Goal: Task Accomplishment & Management: Use online tool/utility

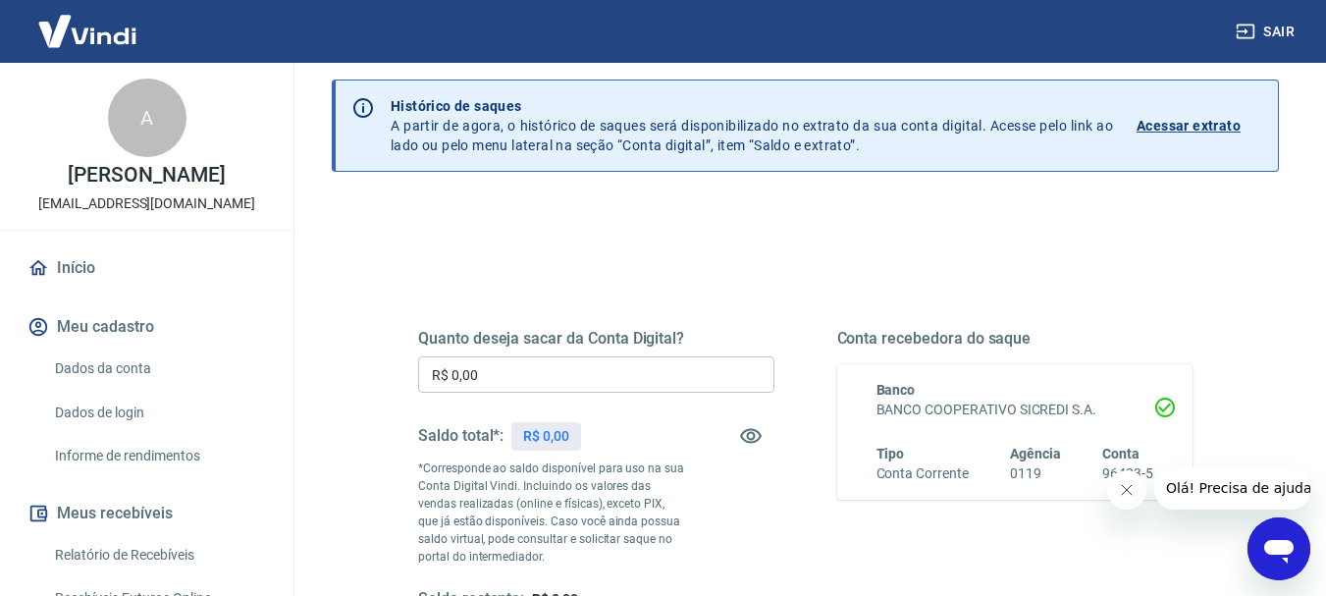
scroll to position [98, 0]
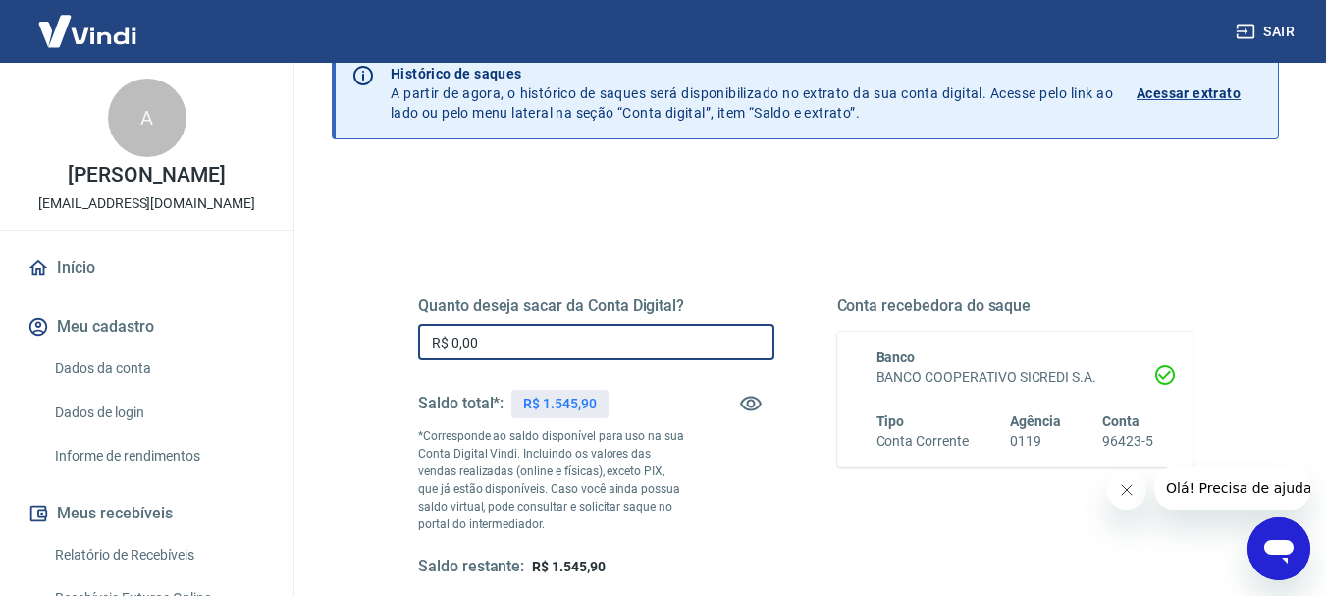
drag, startPoint x: 529, startPoint y: 332, endPoint x: 327, endPoint y: 363, distance: 204.6
click at [327, 363] on div "Saque Histórico de saques A partir de agora, o histórico de saques será disponi…" at bounding box center [805, 356] width 994 height 782
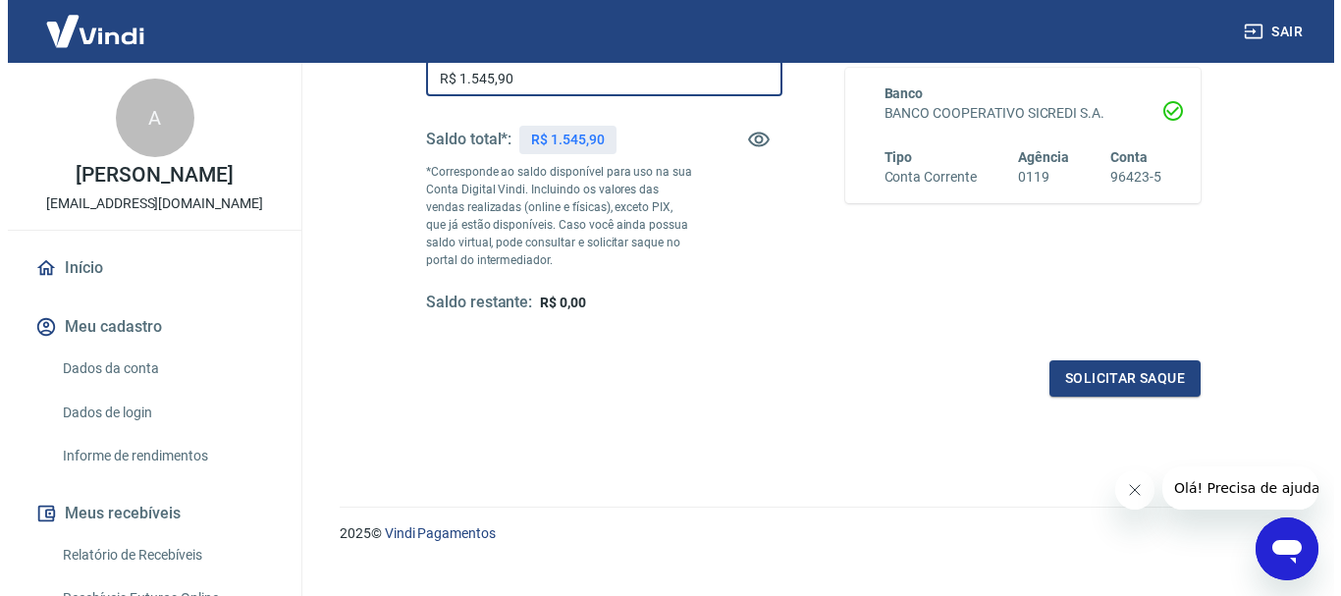
scroll to position [393, 0]
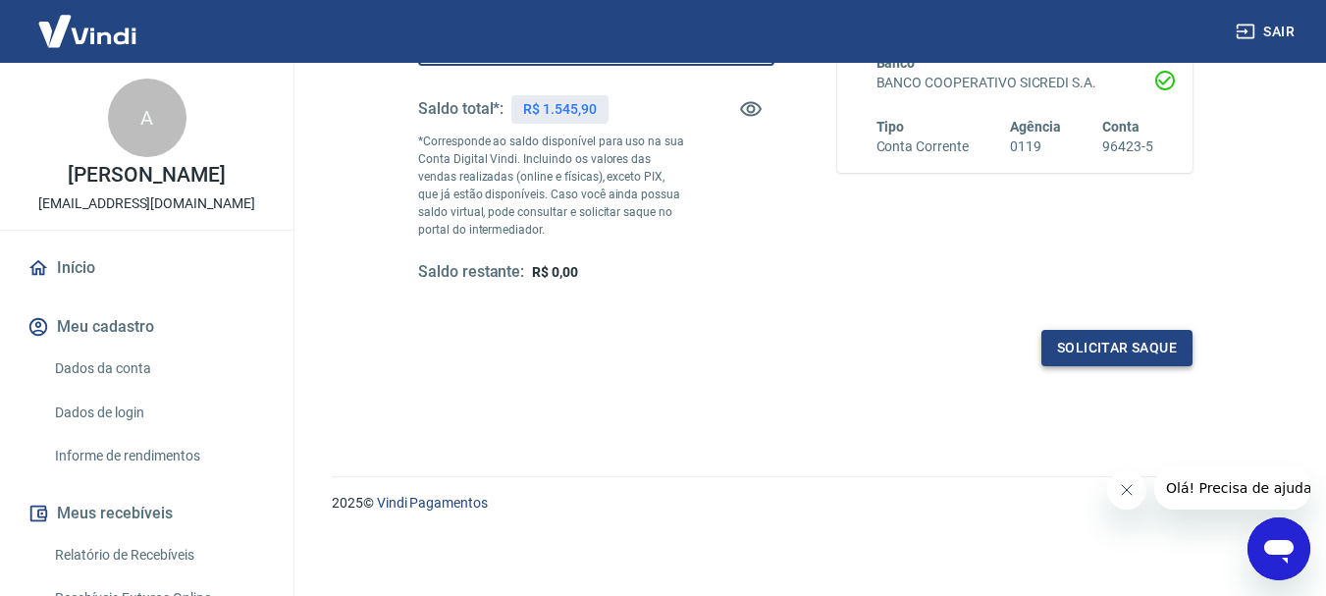
type input "R$ 1.545,90"
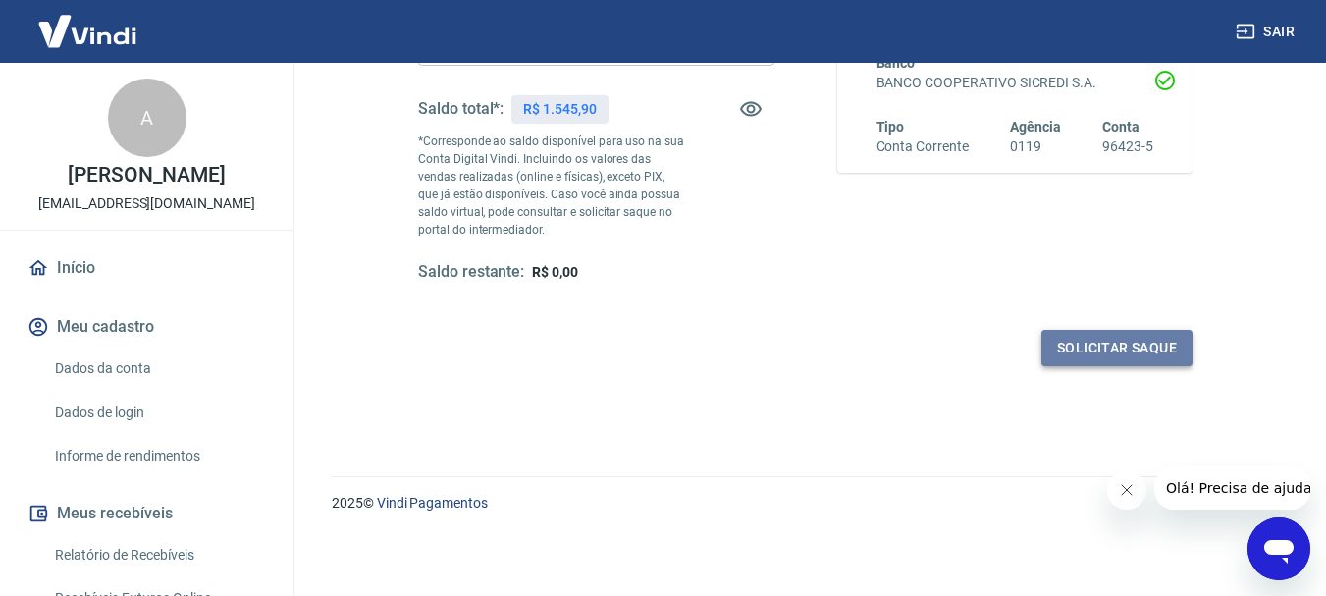
click at [1128, 350] on button "Solicitar saque" at bounding box center [1116, 348] width 151 height 36
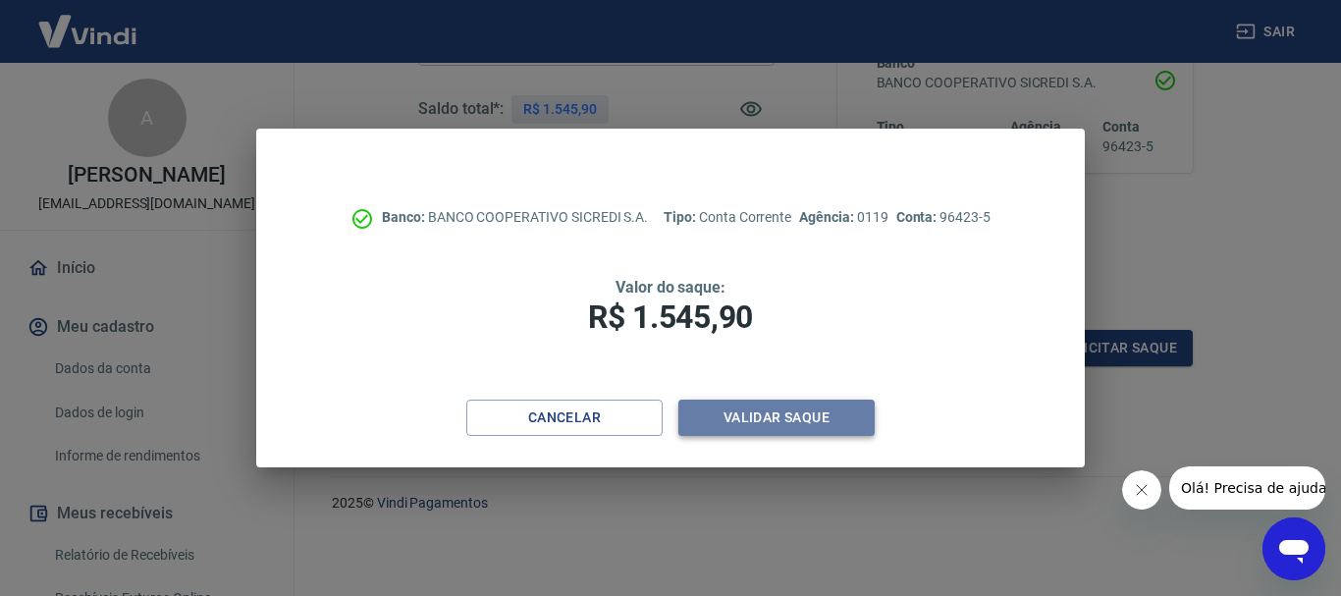
click at [824, 419] on button "Validar saque" at bounding box center [776, 417] width 196 height 36
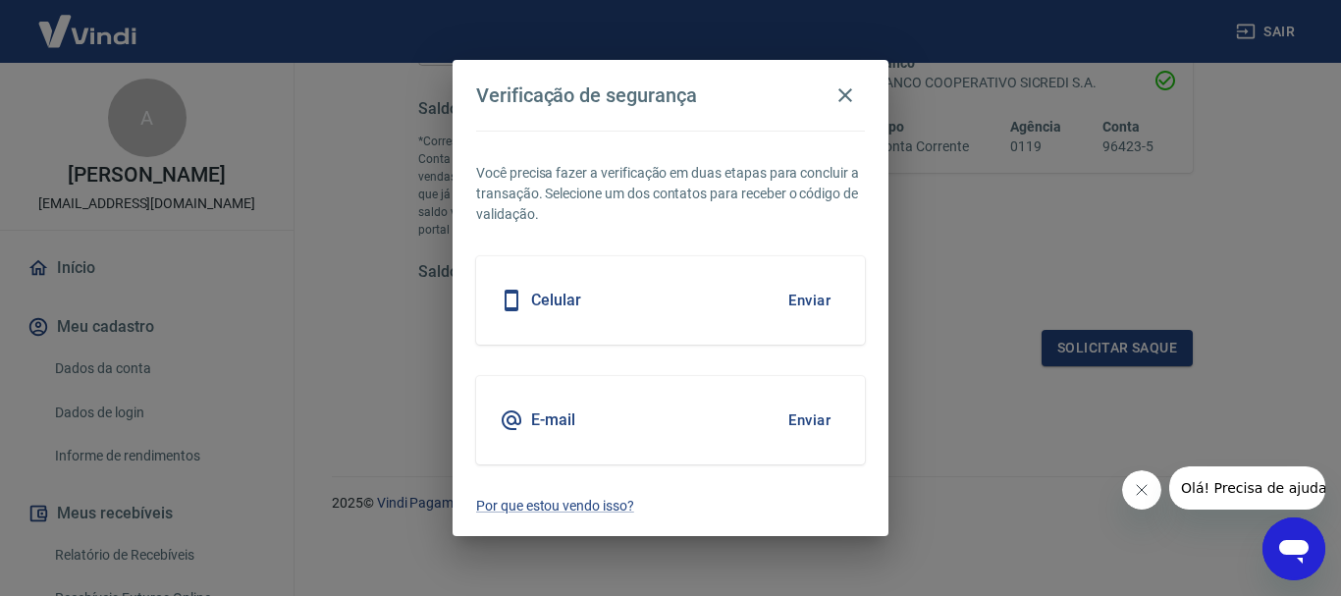
click at [810, 301] on button "Enviar" at bounding box center [809, 300] width 64 height 41
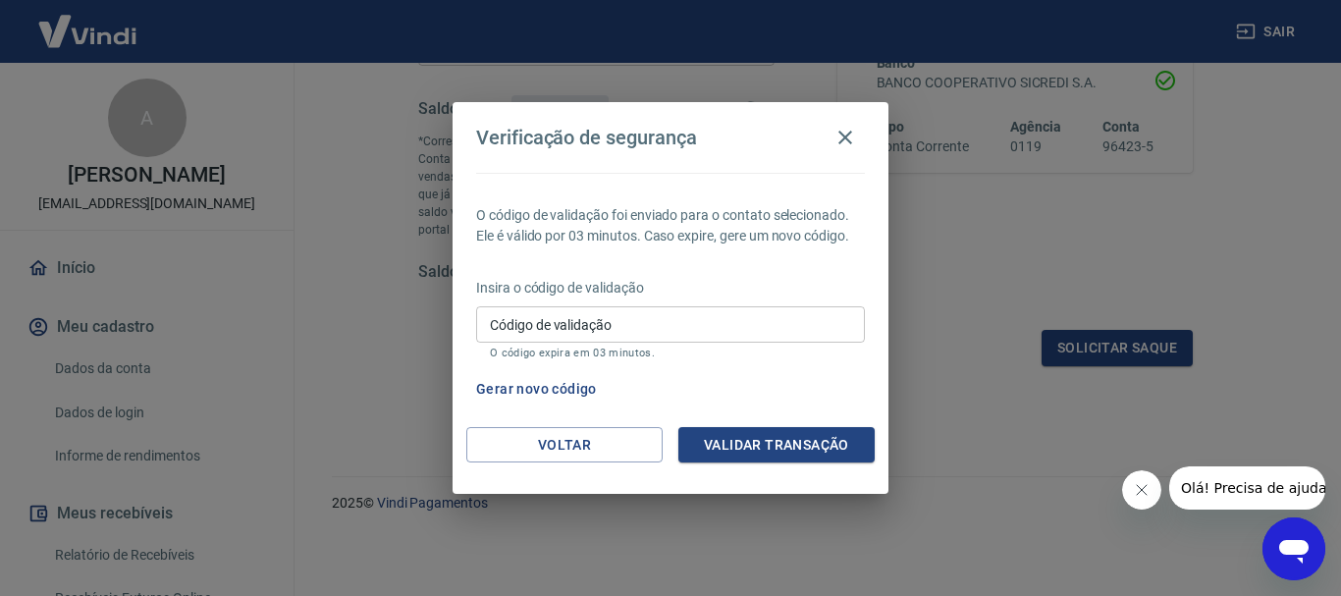
click at [810, 319] on input "Código de validação" at bounding box center [670, 324] width 389 height 36
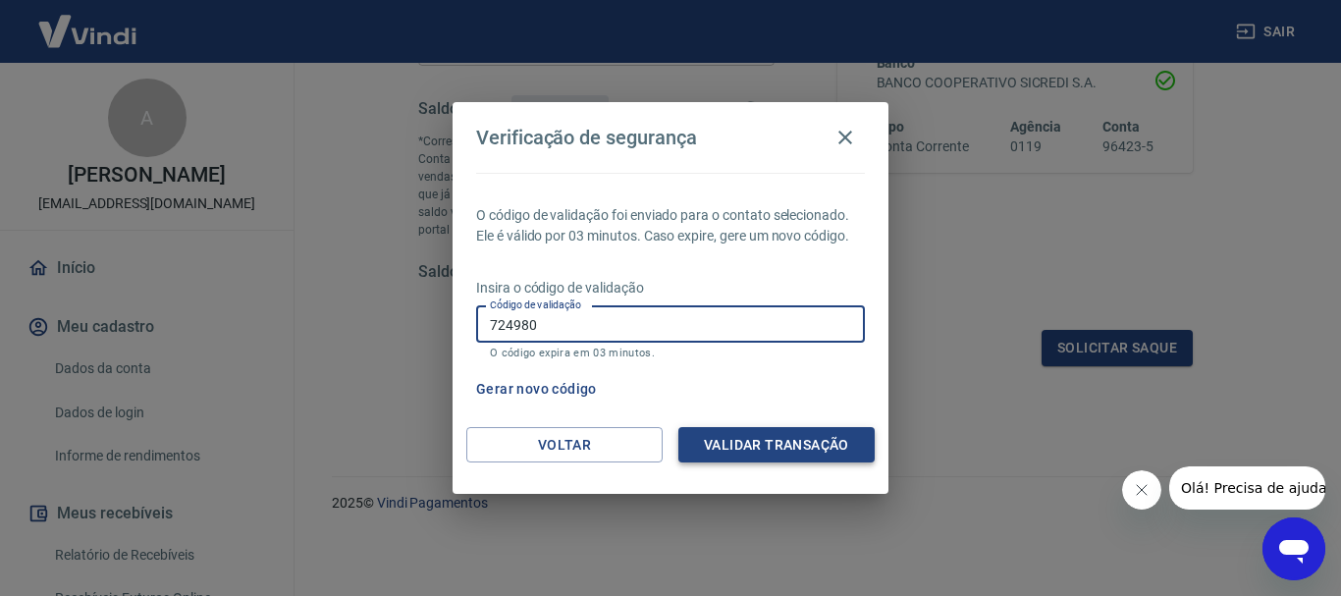
type input "724980"
click at [805, 445] on button "Validar transação" at bounding box center [776, 445] width 196 height 36
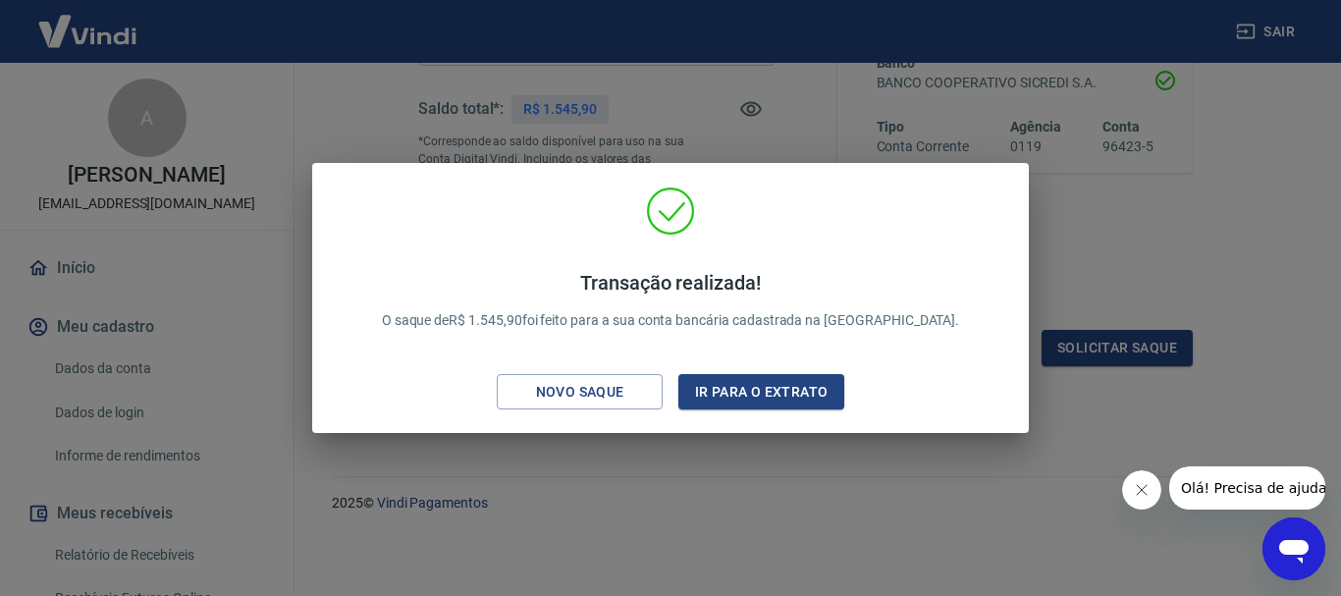
click at [805, 448] on div "Transação realizada! O saque de R$ 1.545,90 foi feito para a sua conta bancária…" at bounding box center [670, 298] width 1341 height 596
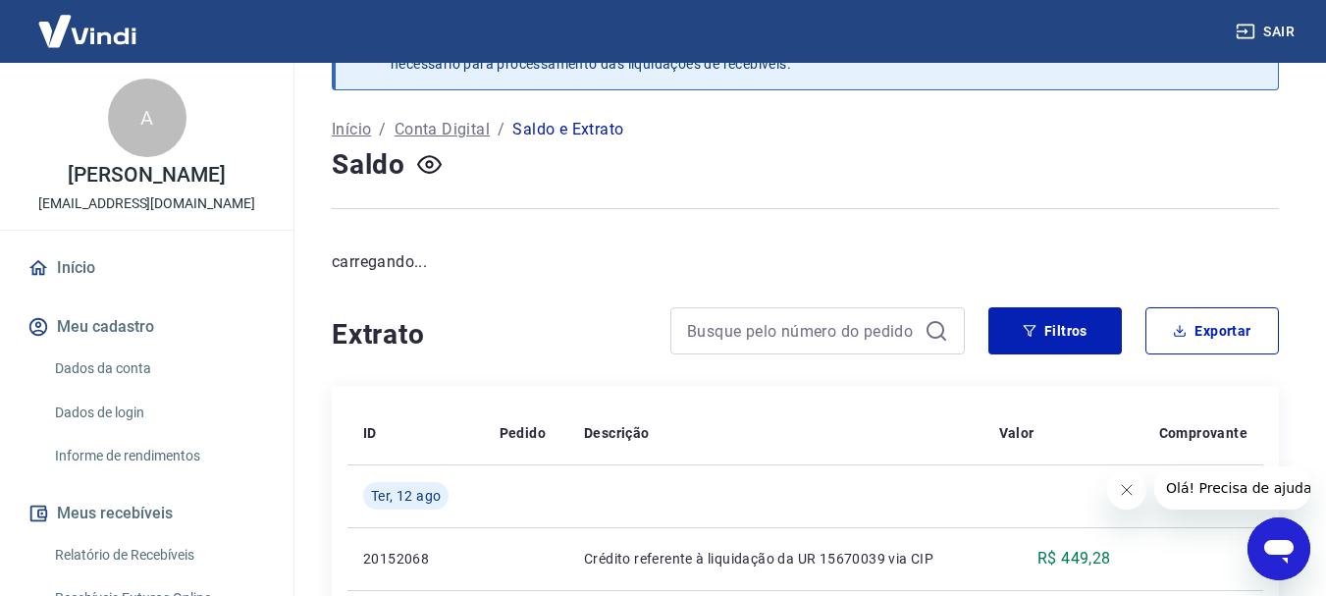
scroll to position [98, 0]
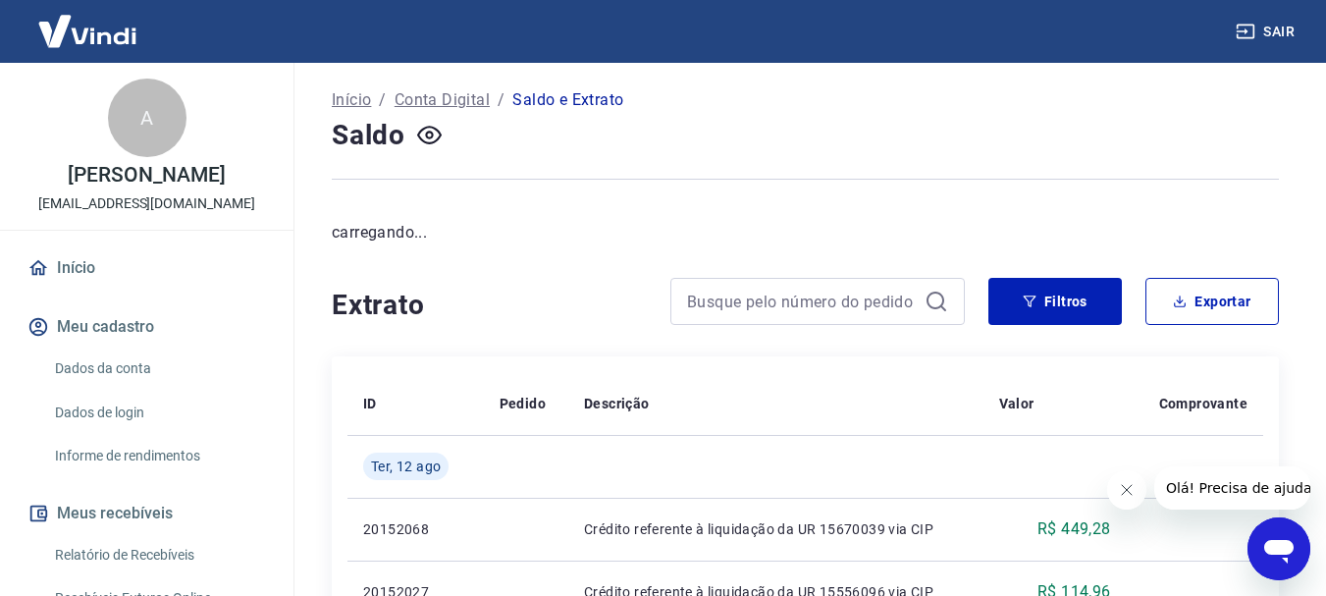
click at [90, 261] on link "Início" at bounding box center [147, 267] width 246 height 43
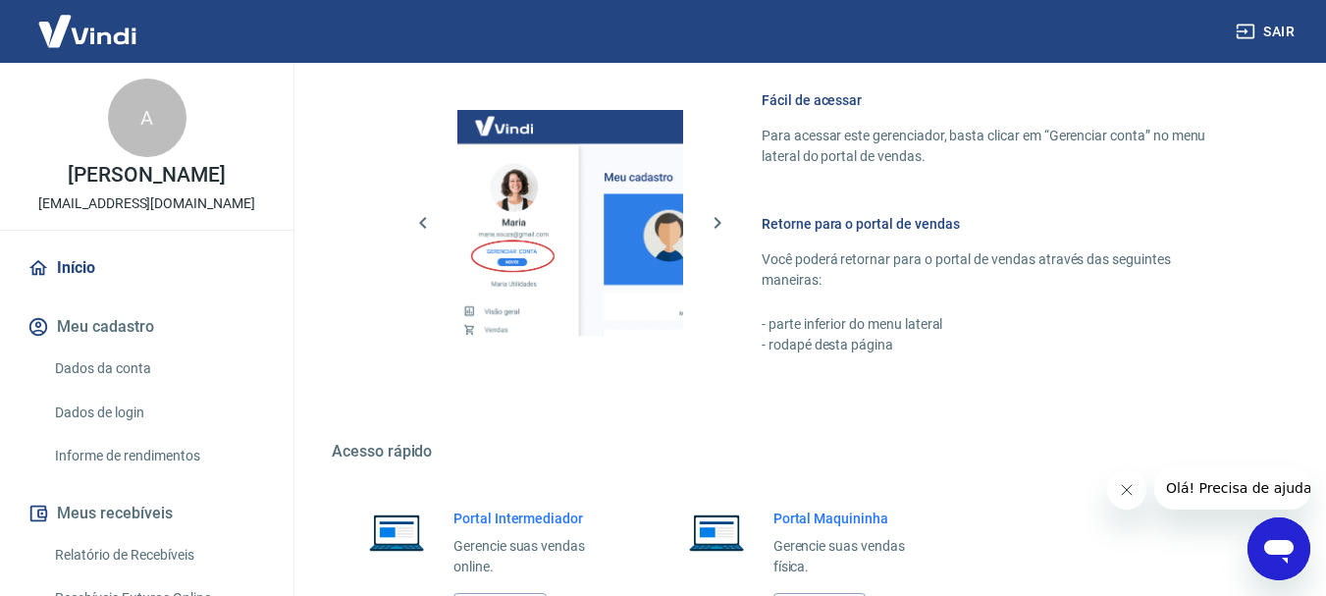
scroll to position [1015, 0]
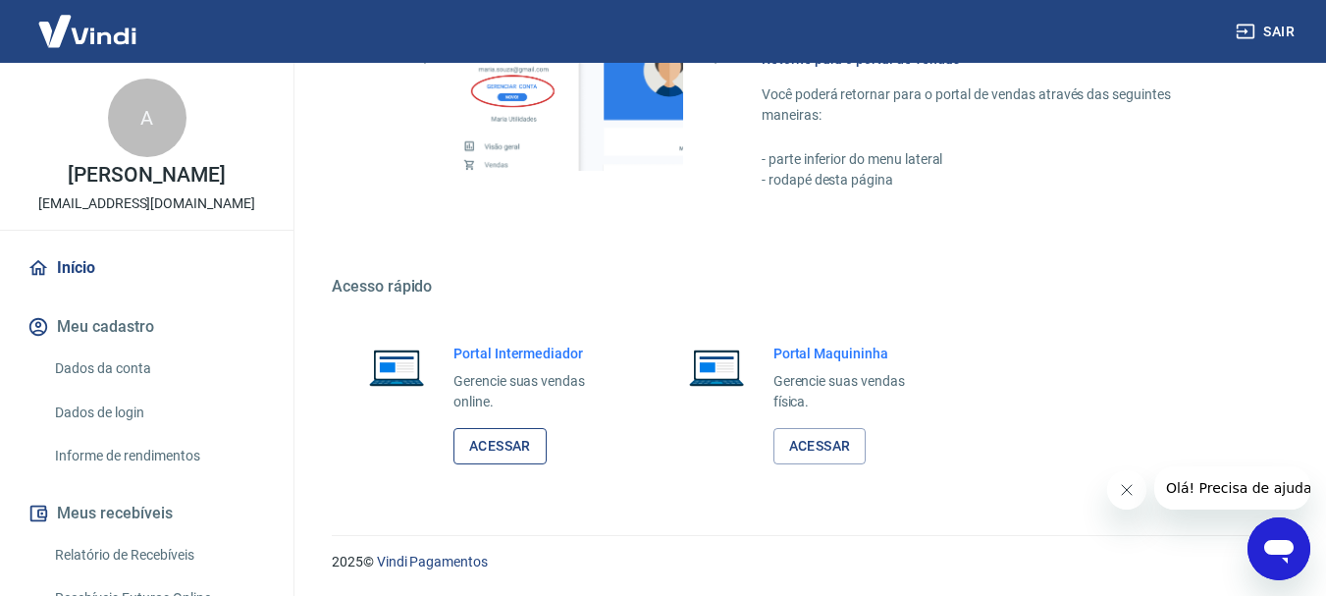
click at [532, 442] on link "Acessar" at bounding box center [499, 446] width 93 height 36
